Goal: Task Accomplishment & Management: Manage account settings

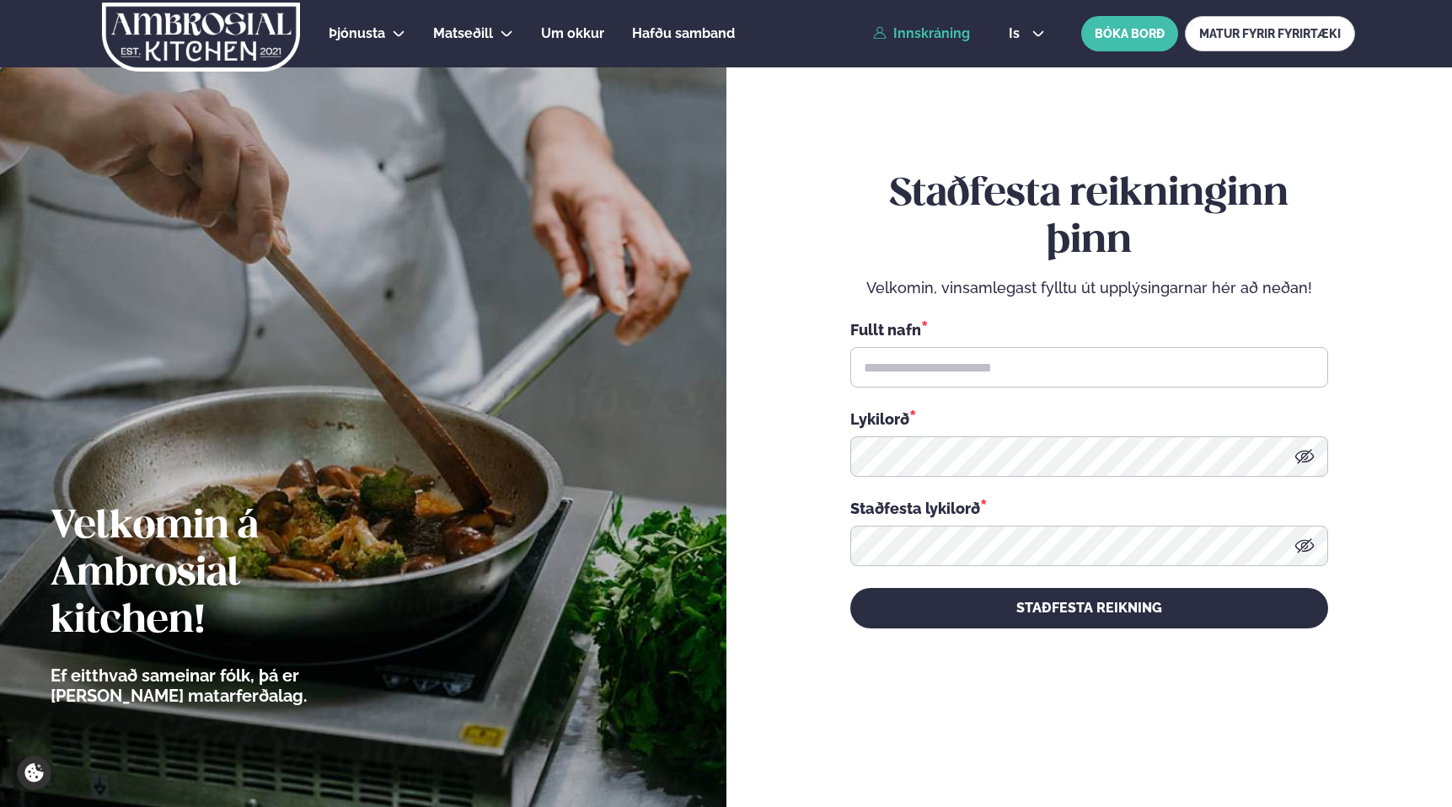
click at [929, 33] on link "Innskráning" at bounding box center [921, 33] width 97 height 15
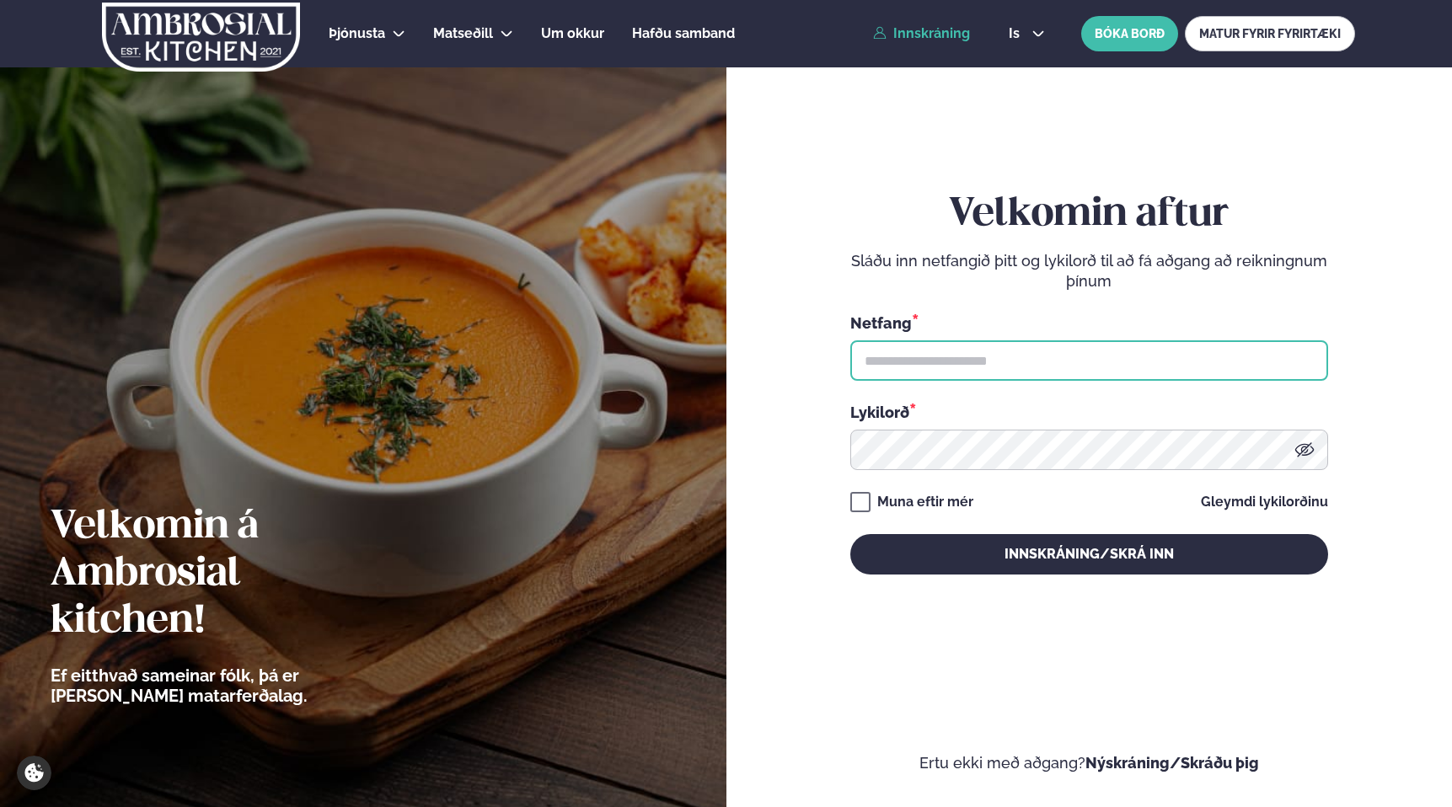
type input "**********"
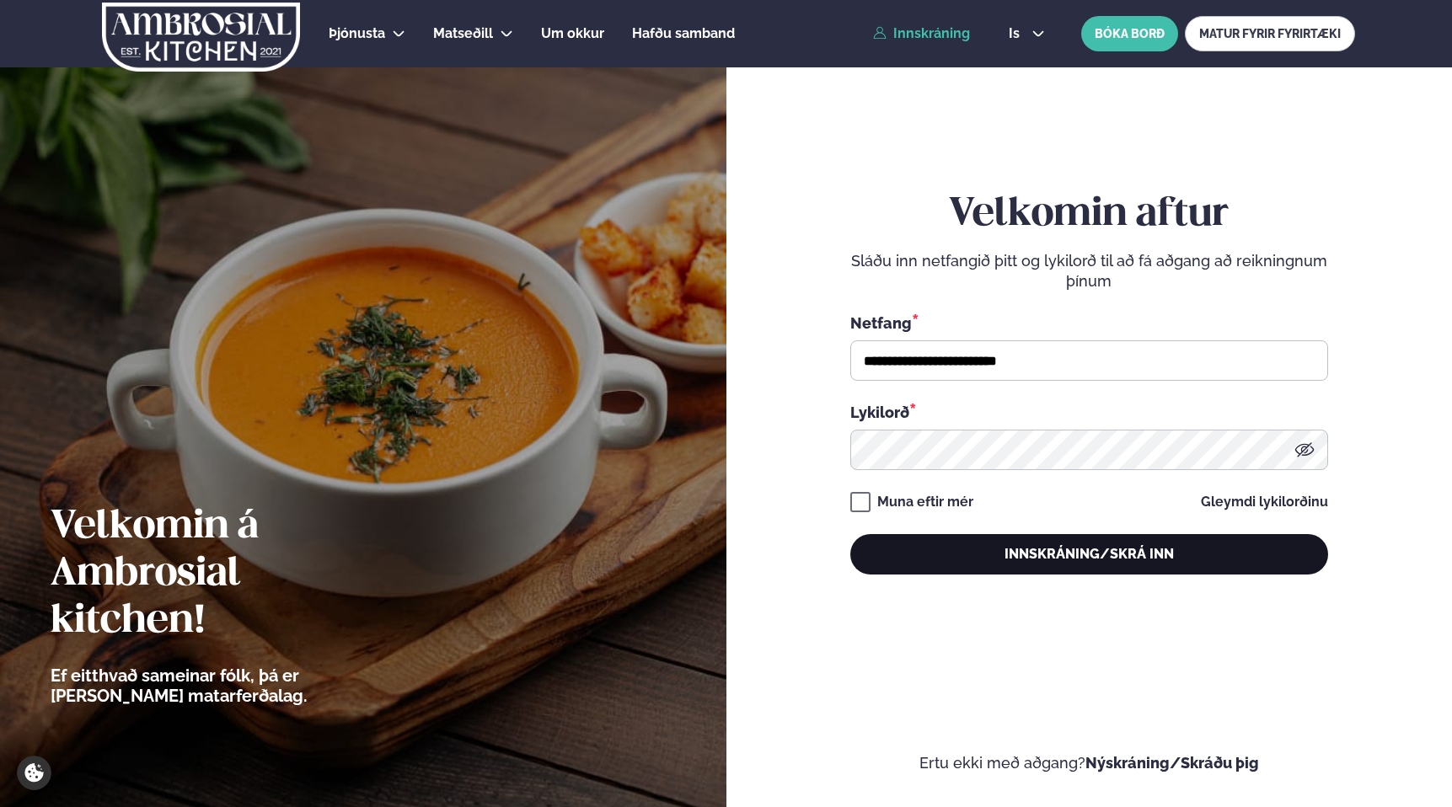
click at [1111, 549] on button "Innskráning/Skrá inn" at bounding box center [1089, 554] width 478 height 40
